Goal: Transaction & Acquisition: Purchase product/service

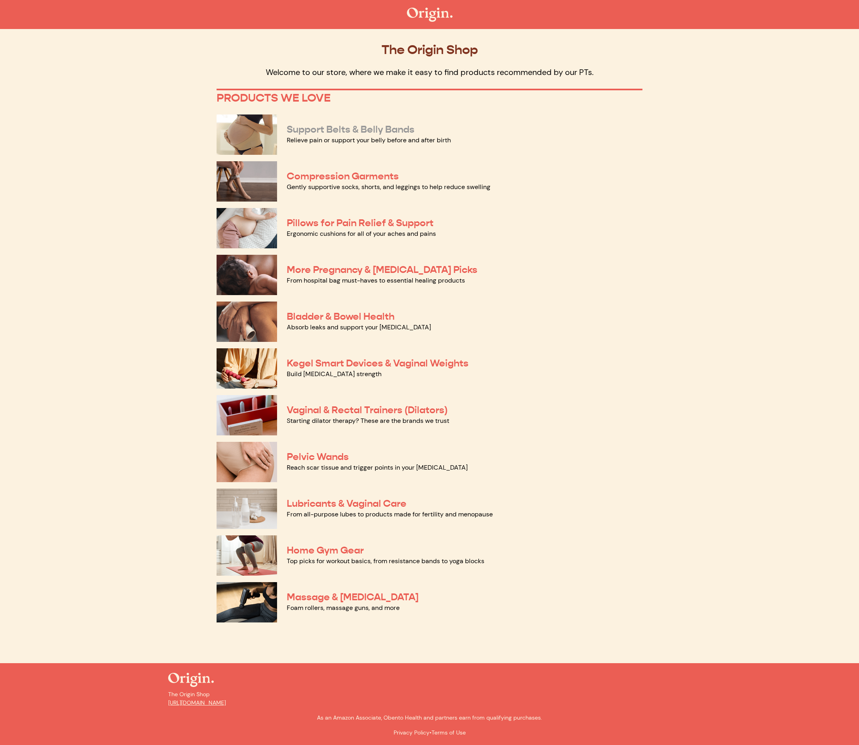
click at [331, 133] on link "Support Belts & Belly Bands" at bounding box center [351, 129] width 128 height 12
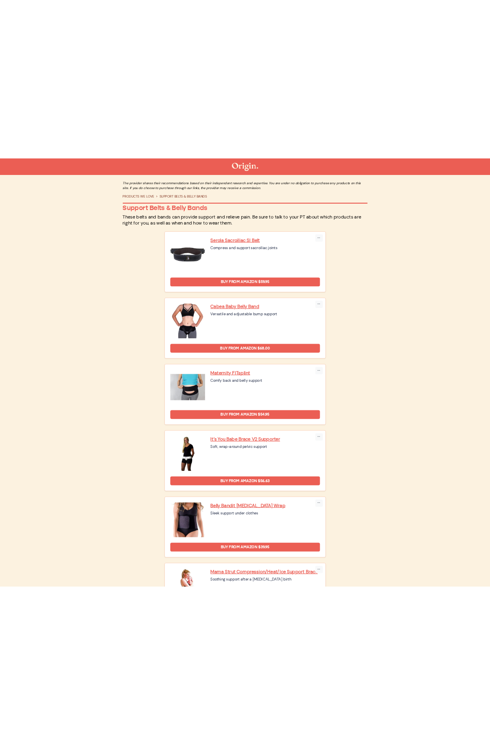
scroll to position [159, 0]
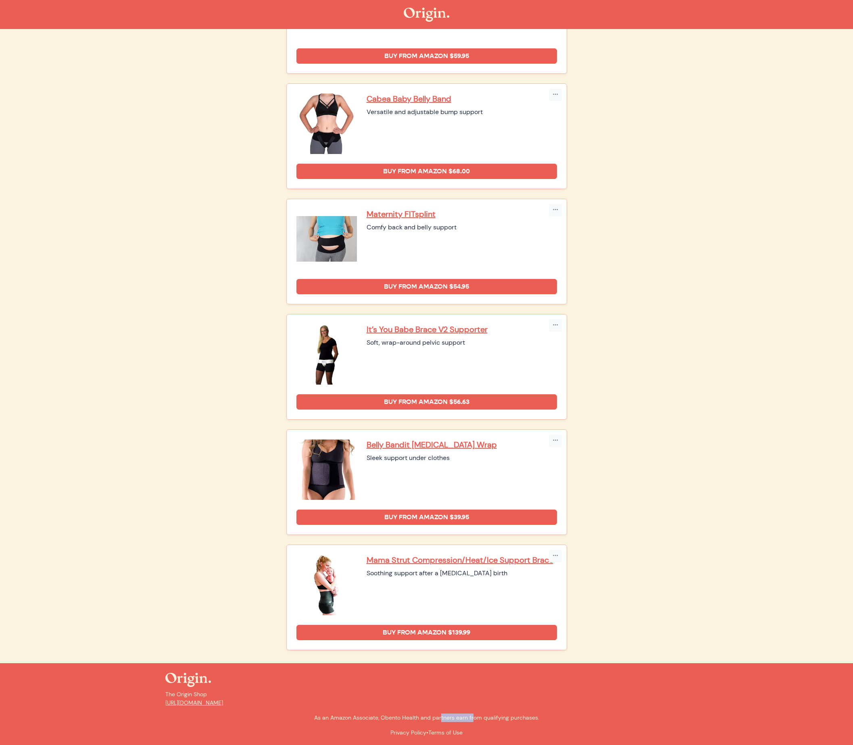
drag, startPoint x: 382, startPoint y: 719, endPoint x: 419, endPoint y: 720, distance: 36.3
click at [419, 719] on p "As an Amazon Associate, Obento Health and partners earn from qualifying purchas…" at bounding box center [426, 718] width 523 height 8
copy p "Obento Health"
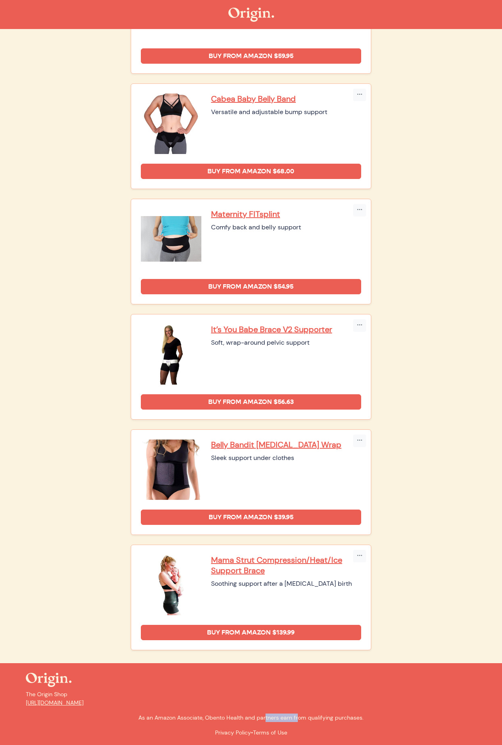
scroll to position [0, 0]
